Goal: Find contact information: Find contact information

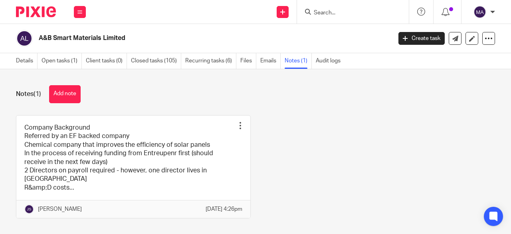
click at [343, 16] on input "Search" at bounding box center [349, 13] width 72 height 7
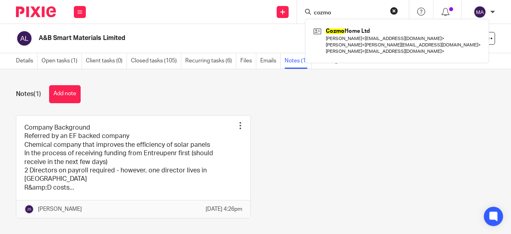
type input "cozmo"
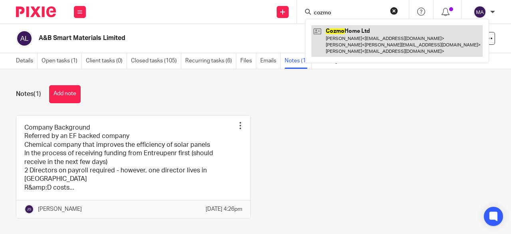
click at [337, 42] on link at bounding box center [396, 41] width 171 height 32
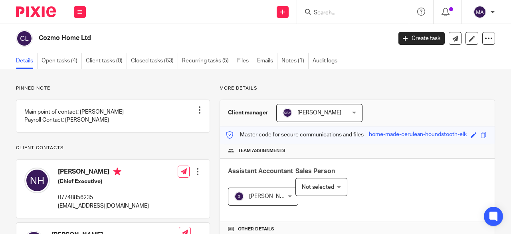
click at [355, 10] on input "Search" at bounding box center [349, 13] width 72 height 7
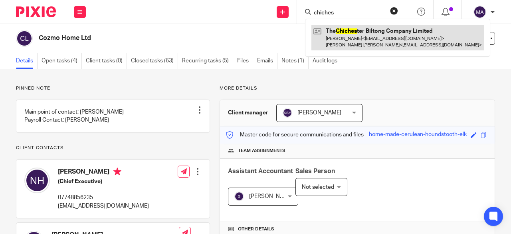
type input "chiches"
click at [369, 30] on link at bounding box center [397, 37] width 172 height 25
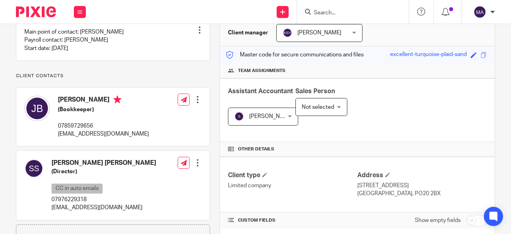
scroll to position [120, 0]
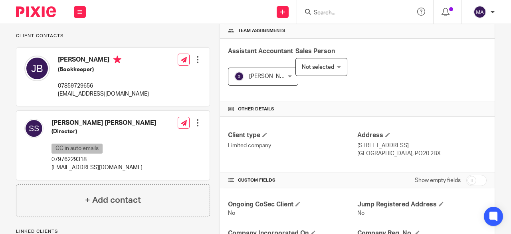
click at [194, 158] on div "Edit contact Create client from contact Export data Make primary CC in auto ema…" at bounding box center [190, 145] width 24 height 61
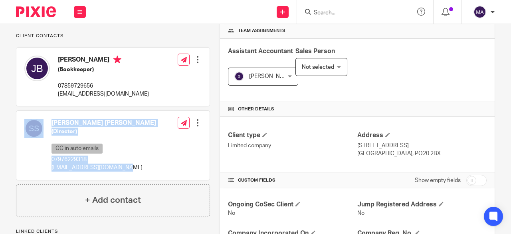
drag, startPoint x: 123, startPoint y: 175, endPoint x: 46, endPoint y: 174, distance: 77.4
click at [46, 174] on div "Simon Christopher Fraser Smith (Director) CC in auto emails 07976229318 info@bi…" at bounding box center [90, 145] width 132 height 61
copy div "Simon Christopher Fraser Smith (Director) CC in auto emails 07976229318 info@bi…"
click at [135, 171] on p "info@biltongcompany.co.uk" at bounding box center [103, 167] width 105 height 8
click at [118, 171] on p "info@biltongcompany.co.uk" at bounding box center [103, 167] width 105 height 8
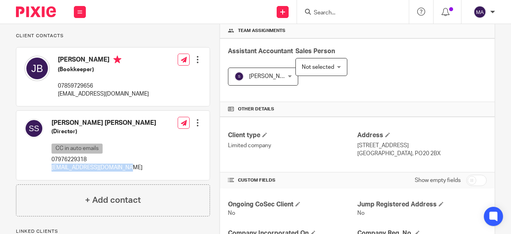
drag, startPoint x: 51, startPoint y: 174, endPoint x: 121, endPoint y: 176, distance: 70.3
click at [121, 171] on p "info@biltongcompany.co.uk" at bounding box center [103, 167] width 105 height 8
click at [322, 11] on input "Search" at bounding box center [349, 13] width 72 height 7
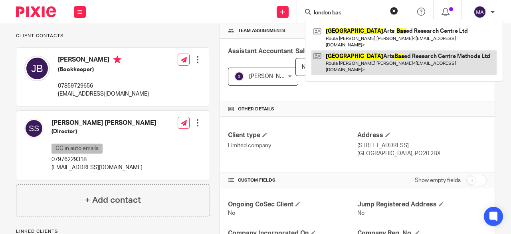
type input "london bas"
click at [374, 56] on link at bounding box center [403, 62] width 185 height 25
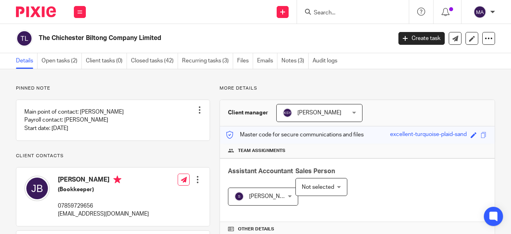
click at [323, 13] on input "Search" at bounding box center [349, 13] width 72 height 7
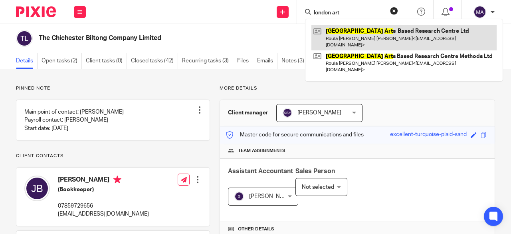
type input "london art"
click at [388, 33] on link at bounding box center [403, 37] width 185 height 25
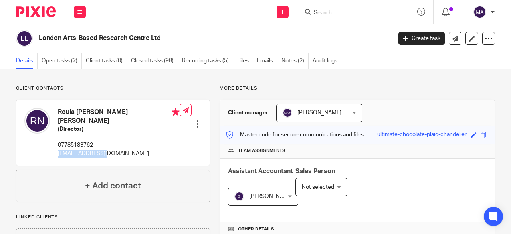
drag, startPoint x: 100, startPoint y: 145, endPoint x: 57, endPoint y: 147, distance: 43.1
click at [57, 147] on div "Roula [PERSON_NAME] [PERSON_NAME] (Director) 07785183762 [EMAIL_ADDRESS][DOMAIN…" at bounding box center [101, 132] width 155 height 57
copy p "[EMAIL_ADDRESS][DOMAIN_NAME]"
